Goal: Task Accomplishment & Management: Manage account settings

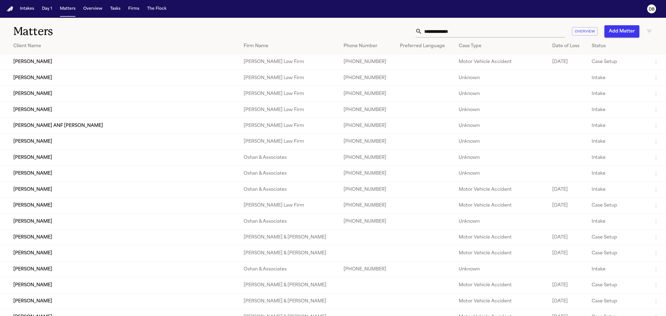
click at [471, 32] on input "text" at bounding box center [493, 31] width 143 height 12
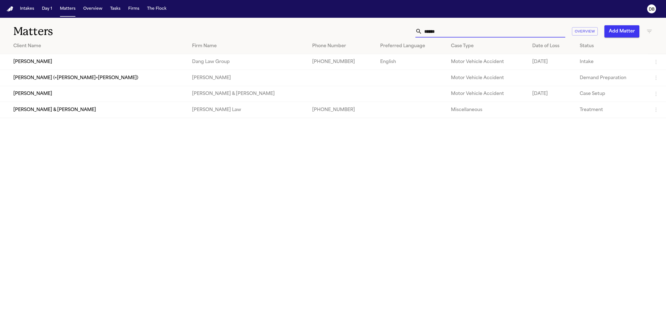
type input "******"
click at [57, 64] on td "[PERSON_NAME]" at bounding box center [94, 62] width 188 height 16
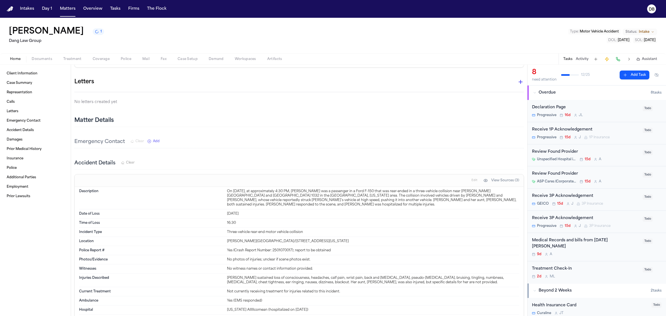
scroll to position [590, 0]
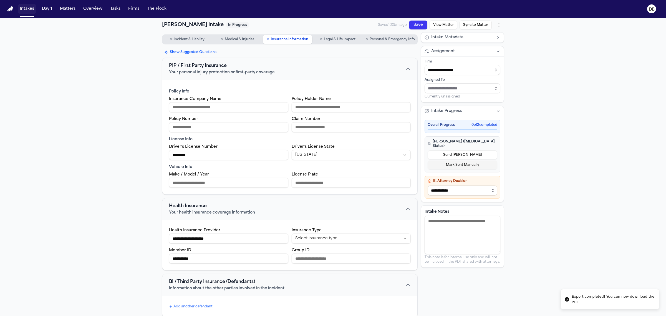
click at [29, 6] on button "Intakes" at bounding box center [27, 9] width 19 height 10
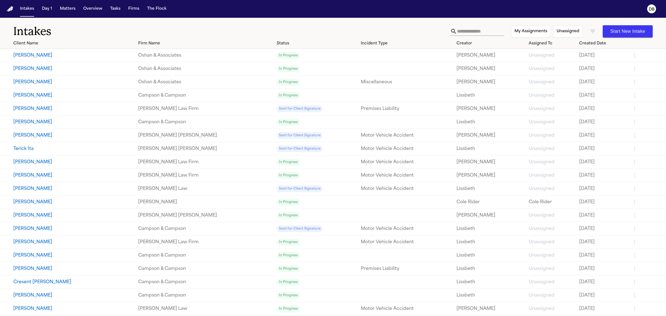
click at [632, 82] on icon "button" at bounding box center [635, 82] width 7 height 7
click at [614, 104] on li "Archive" at bounding box center [609, 102] width 29 height 11
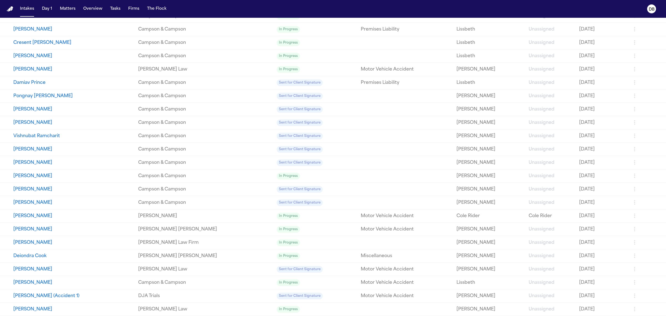
scroll to position [225, 0]
click at [632, 99] on icon "button" at bounding box center [635, 96] width 7 height 7
click at [606, 97] on link "[DATE]" at bounding box center [603, 96] width 48 height 7
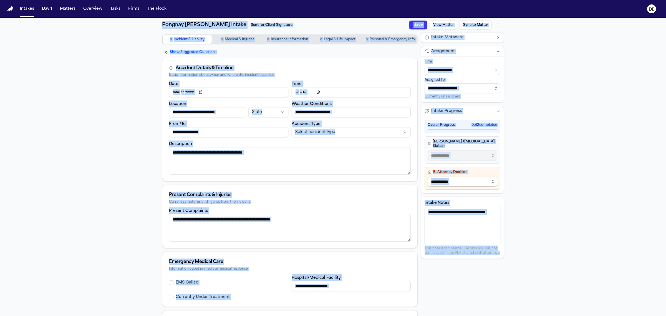
click at [597, 102] on div "**********" at bounding box center [333, 209] width 666 height 382
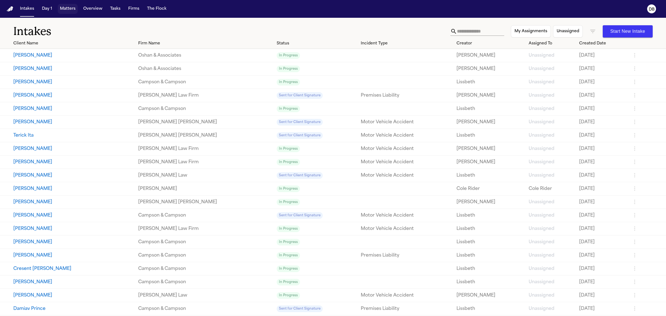
click at [64, 8] on button "Matters" at bounding box center [68, 9] width 20 height 10
